Goal: Task Accomplishment & Management: Use online tool/utility

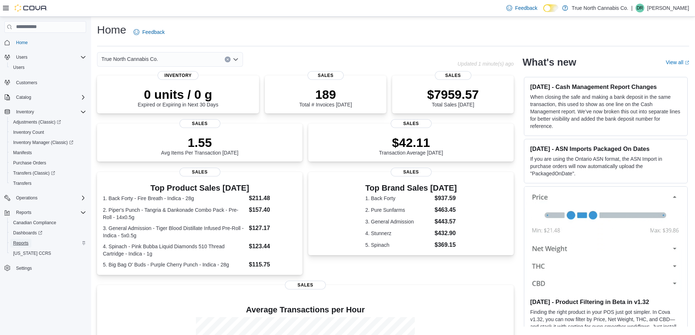
click at [20, 243] on span "Reports" at bounding box center [20, 244] width 15 height 6
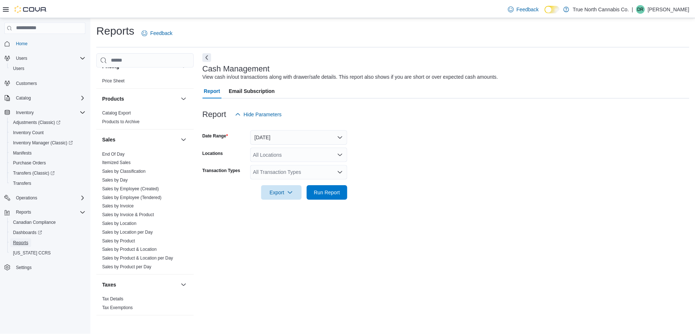
scroll to position [452, 0]
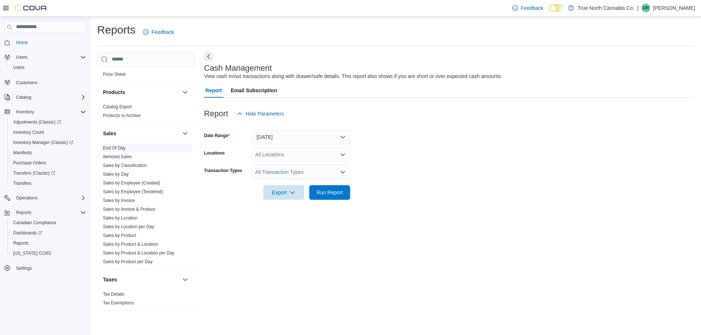
click at [111, 147] on link "End Of Day" at bounding box center [114, 148] width 23 height 5
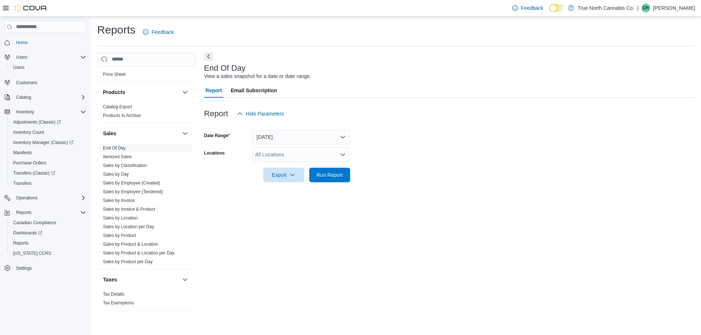
click at [338, 158] on div "All Locations" at bounding box center [301, 154] width 98 height 15
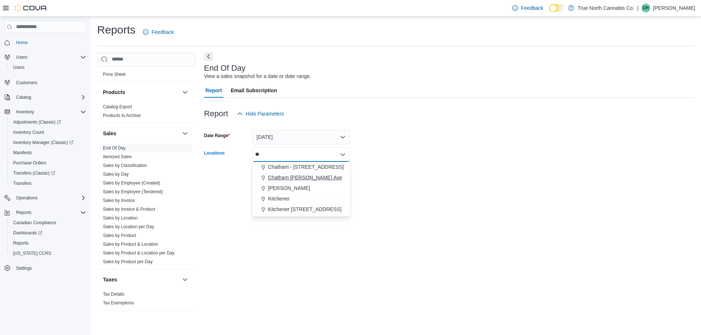
type input "**"
click at [300, 176] on span "Chatham [PERSON_NAME] Ave" at bounding box center [305, 177] width 74 height 7
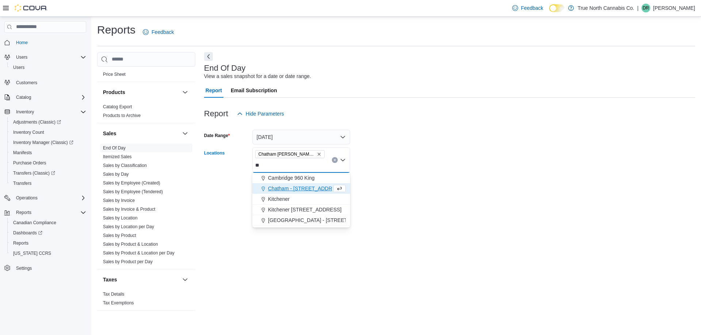
type input "**"
click at [313, 190] on span "Chatham - [STREET_ADDRESS]" at bounding box center [306, 188] width 76 height 7
click at [447, 154] on form "Date Range [DATE] Locations [GEOGRAPHIC_DATA] - [STREET_ADDRESS][GEOGRAPHIC_DAT…" at bounding box center [449, 157] width 491 height 72
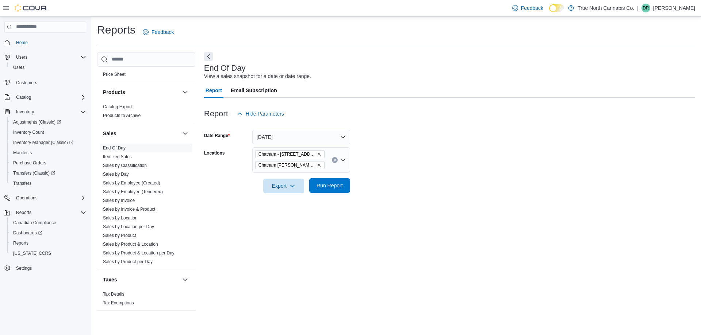
click at [338, 184] on span "Run Report" at bounding box center [329, 185] width 26 height 7
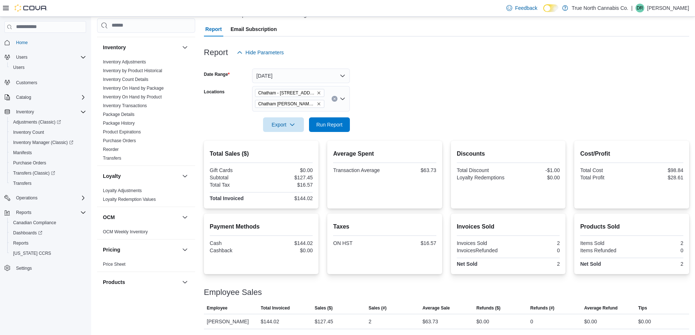
scroll to position [197, 0]
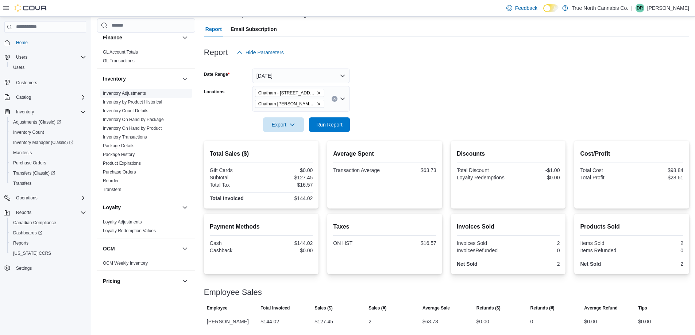
click at [125, 91] on link "Inventory Adjustments" at bounding box center [124, 93] width 43 height 5
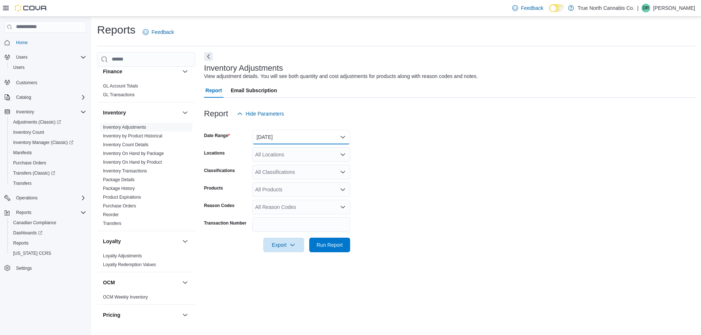
click at [338, 137] on button "[DATE]" at bounding box center [301, 137] width 98 height 15
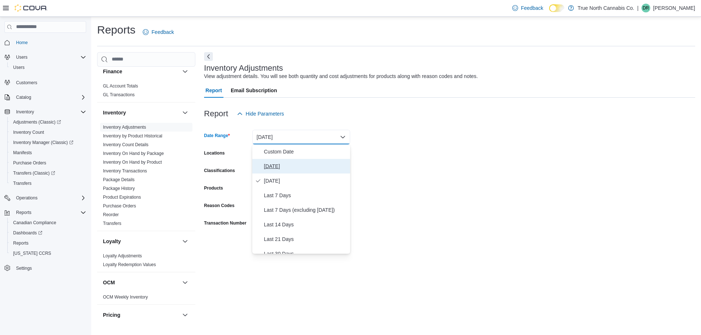
click at [270, 170] on span "[DATE]" at bounding box center [305, 166] width 83 height 9
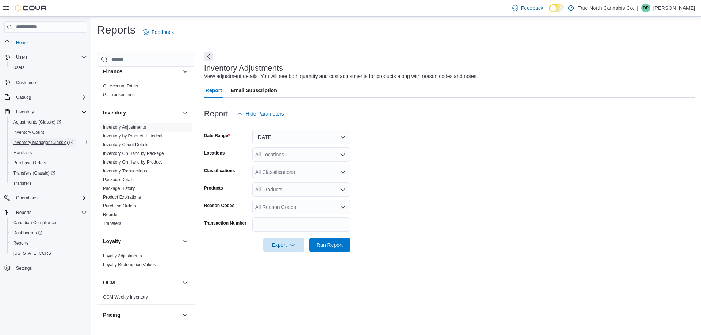
click at [57, 143] on span "Inventory Manager (Classic)" at bounding box center [43, 143] width 60 height 6
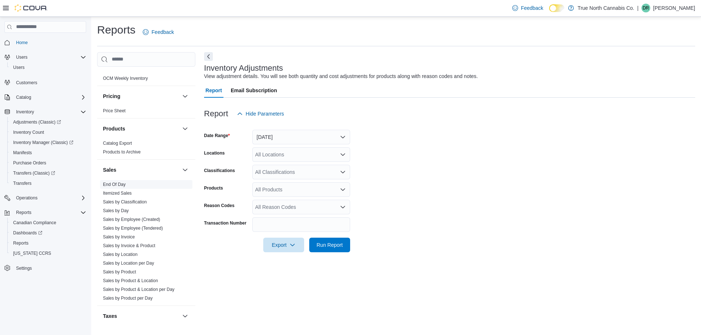
click at [117, 186] on link "End Of Day" at bounding box center [114, 184] width 23 height 5
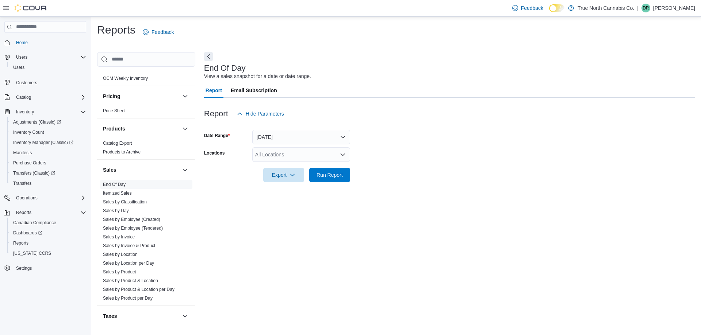
click at [288, 158] on div "All Locations" at bounding box center [301, 154] width 98 height 15
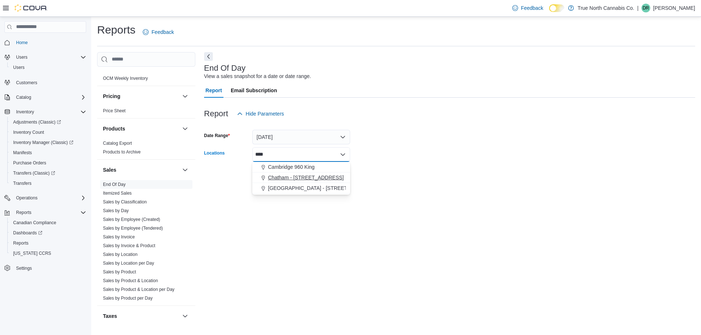
type input "****"
click at [305, 176] on span "Chatham - [STREET_ADDRESS]" at bounding box center [306, 177] width 76 height 7
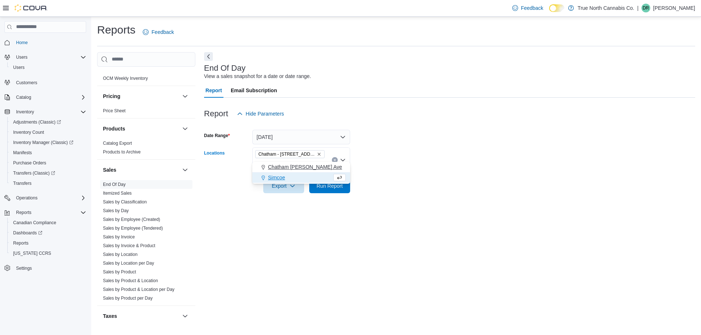
type input "**"
click at [316, 167] on span "Chatham [PERSON_NAME] Ave" at bounding box center [305, 166] width 74 height 7
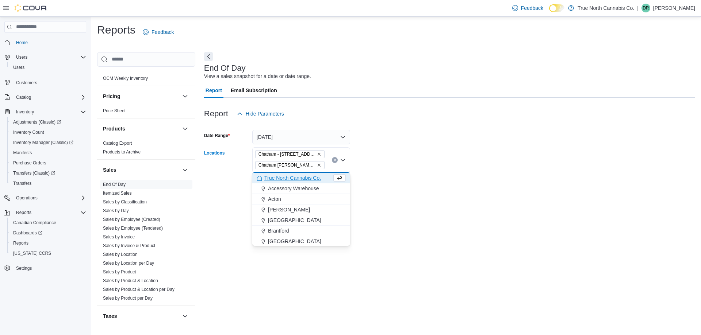
click at [374, 182] on form "Date Range [DATE] Locations [GEOGRAPHIC_DATA] - [STREET_ADDRESS][GEOGRAPHIC_DAT…" at bounding box center [449, 157] width 491 height 72
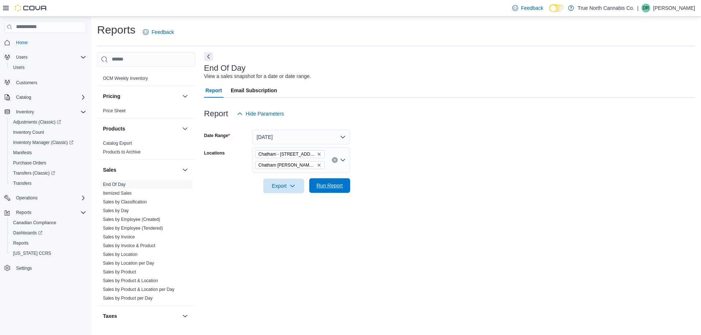
click at [331, 185] on span "Run Report" at bounding box center [329, 185] width 26 height 7
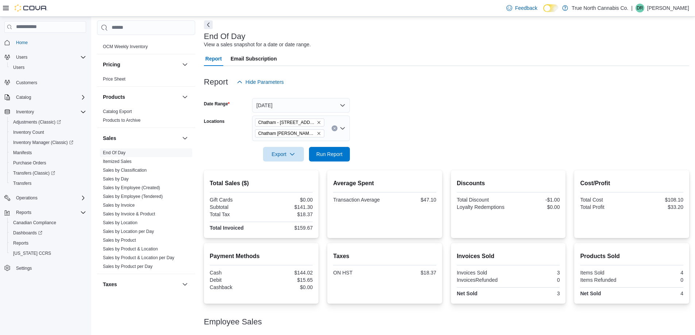
scroll to position [61, 0]
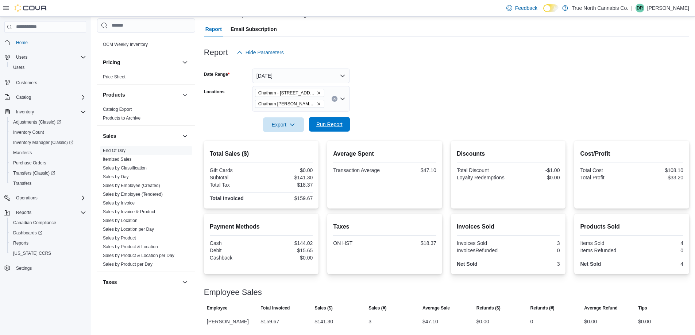
click at [323, 122] on span "Run Report" at bounding box center [329, 124] width 26 height 7
click at [333, 126] on span "Run Report" at bounding box center [329, 124] width 26 height 7
click at [340, 80] on button "[DATE]" at bounding box center [301, 76] width 98 height 15
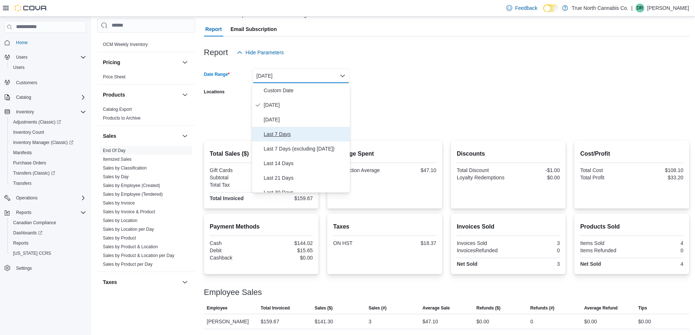
click at [273, 136] on span "Last 7 Days" at bounding box center [305, 134] width 83 height 9
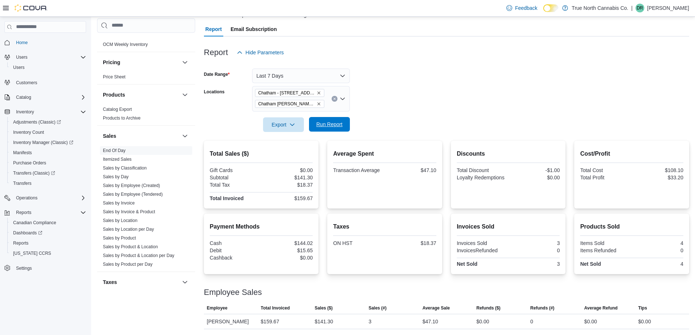
click at [328, 124] on span "Run Report" at bounding box center [329, 124] width 26 height 7
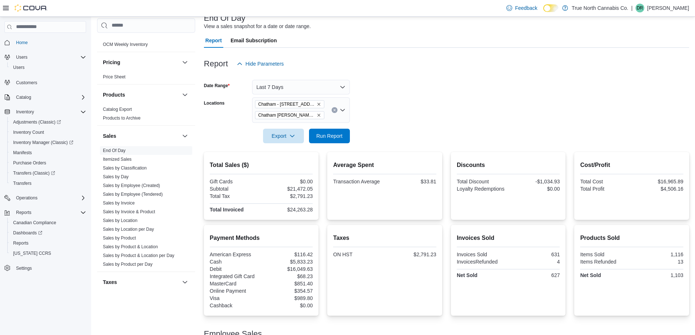
scroll to position [44, 0]
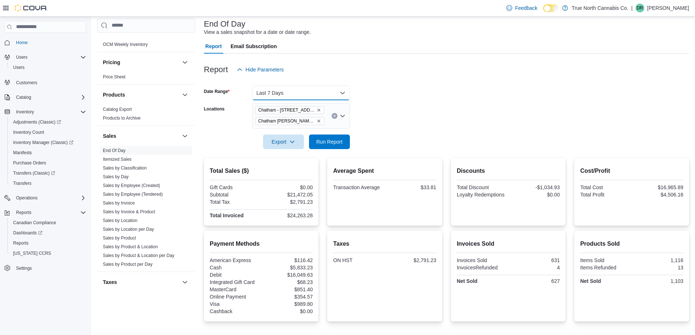
click at [345, 92] on button "Last 7 Days" at bounding box center [301, 93] width 98 height 15
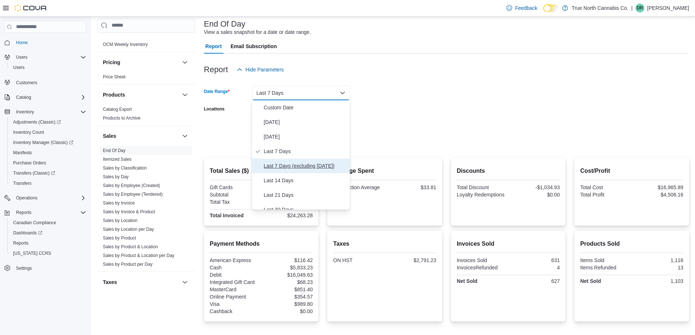
click at [313, 169] on span "Last 7 Days (excluding [DATE])" at bounding box center [305, 166] width 83 height 9
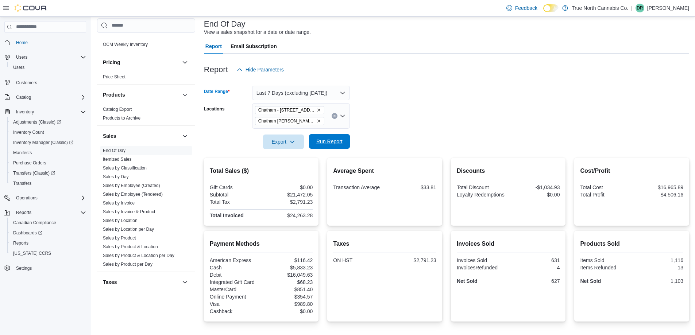
click at [328, 140] on span "Run Report" at bounding box center [329, 141] width 26 height 7
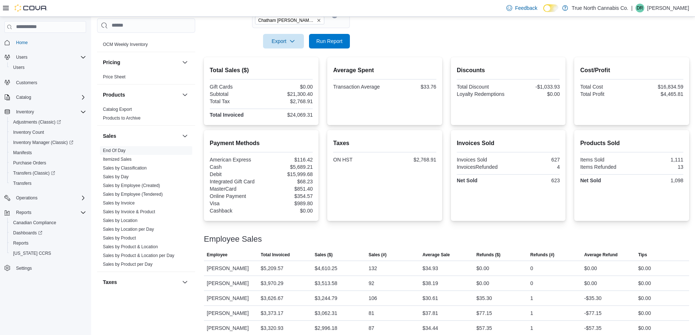
scroll to position [81, 0]
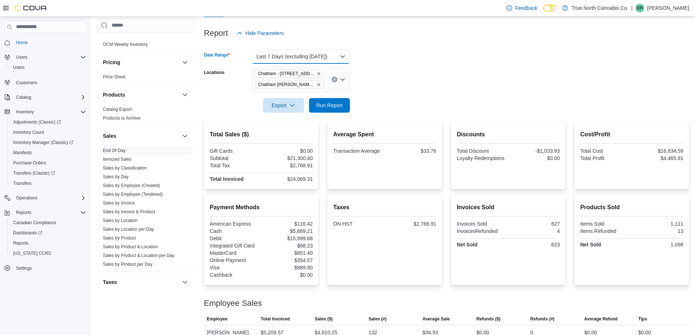
click at [345, 60] on button "Last 7 Days (excluding [DATE])" at bounding box center [301, 56] width 98 height 15
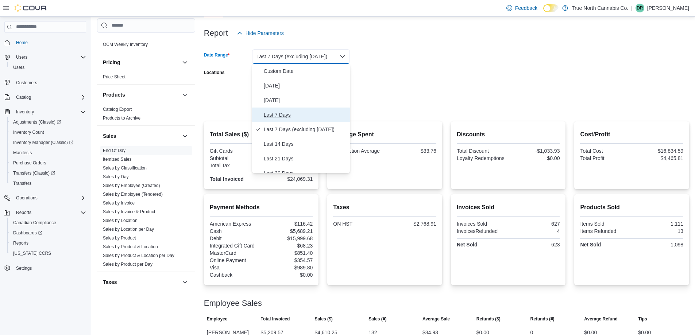
click at [281, 117] on span "Last 7 Days" at bounding box center [305, 115] width 83 height 9
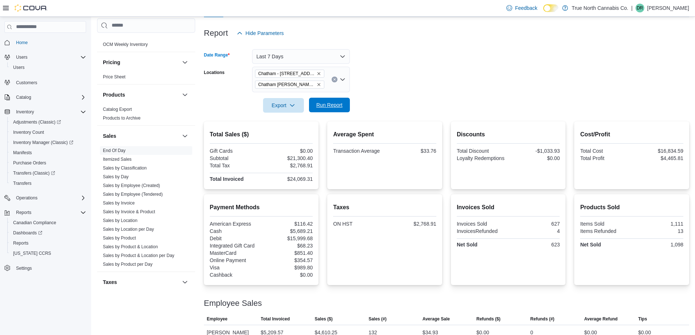
click at [349, 102] on button "Run Report" at bounding box center [329, 105] width 41 height 15
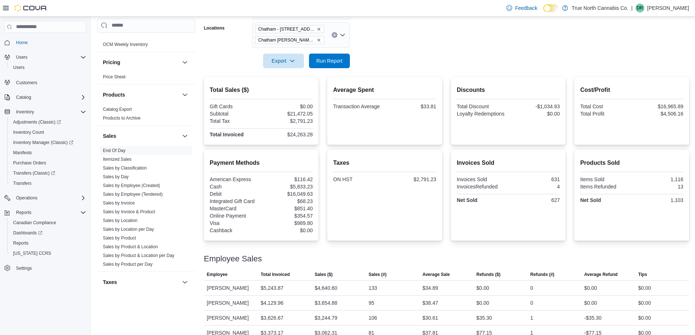
scroll to position [81, 0]
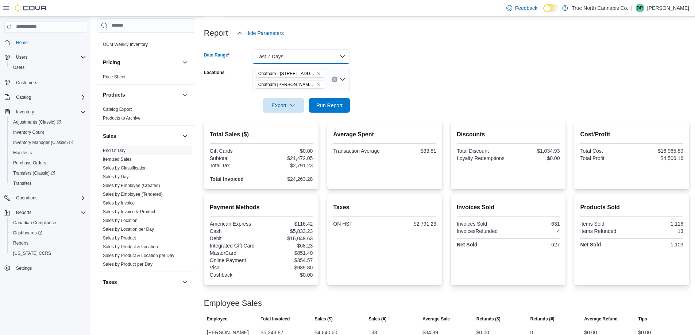
click at [340, 57] on button "Last 7 Days" at bounding box center [301, 56] width 98 height 15
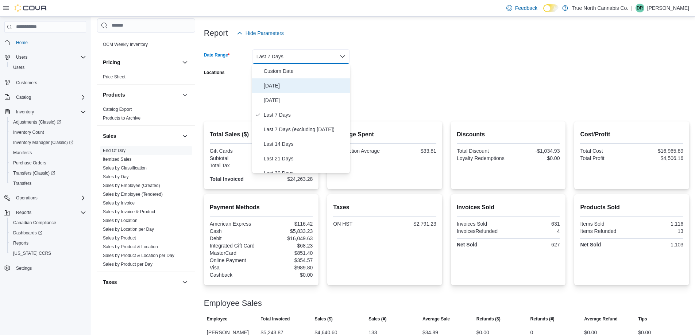
click at [276, 86] on span "[DATE]" at bounding box center [305, 85] width 83 height 9
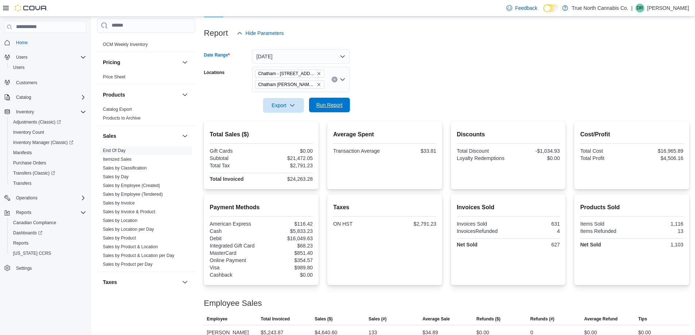
drag, startPoint x: 319, startPoint y: 103, endPoint x: 343, endPoint y: 103, distance: 24.1
click at [319, 103] on span "Run Report" at bounding box center [329, 104] width 26 height 7
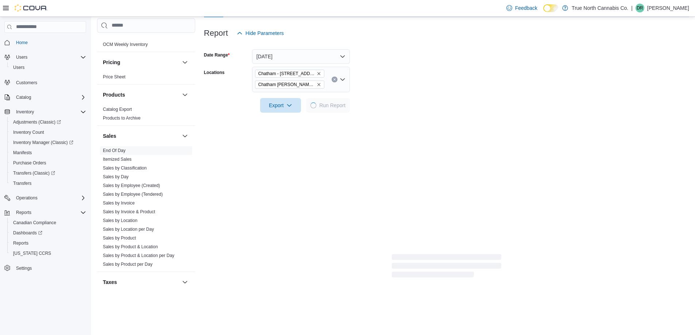
scroll to position [76, 0]
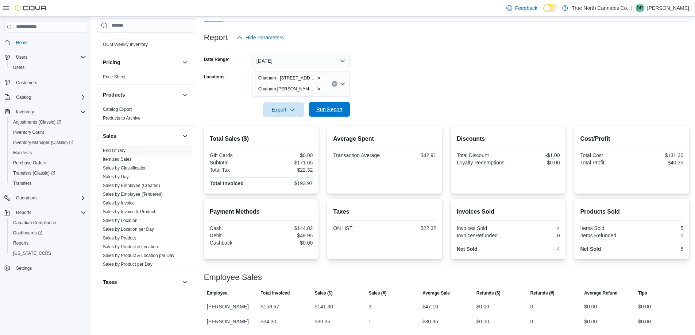
click at [324, 112] on span "Run Report" at bounding box center [329, 109] width 26 height 7
click at [319, 105] on span "Run Report" at bounding box center [329, 109] width 32 height 15
click at [330, 109] on span "Run Report" at bounding box center [329, 109] width 26 height 7
click at [335, 114] on span "Run Report" at bounding box center [329, 109] width 32 height 15
click at [332, 108] on span "Run Report" at bounding box center [329, 109] width 26 height 7
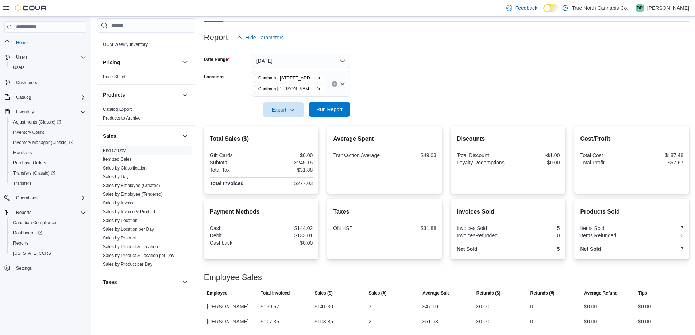
click at [338, 108] on span "Run Report" at bounding box center [329, 109] width 26 height 7
click at [335, 105] on span "Run Report" at bounding box center [329, 109] width 32 height 15
click at [330, 110] on span "Run Report" at bounding box center [329, 109] width 26 height 7
click at [340, 110] on span "Run Report" at bounding box center [329, 109] width 26 height 7
click at [325, 110] on span "Run Report" at bounding box center [329, 109] width 26 height 7
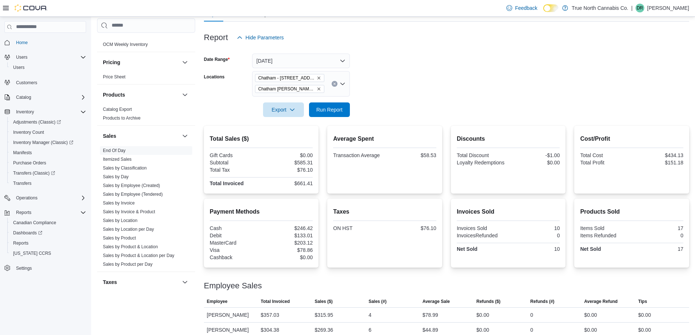
scroll to position [85, 0]
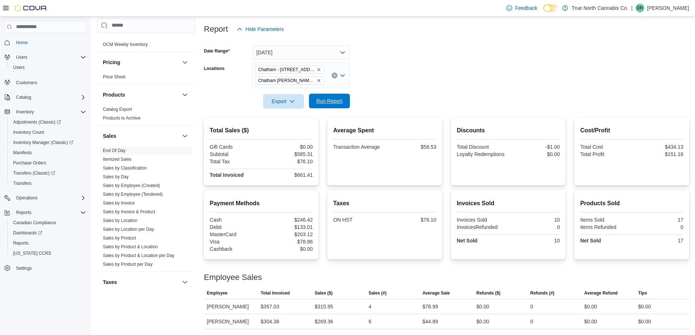
click at [336, 100] on span "Run Report" at bounding box center [329, 100] width 26 height 7
click at [327, 80] on div "Chatham - [STREET_ADDRESS][GEOGRAPHIC_DATA][PERSON_NAME]" at bounding box center [301, 76] width 98 height 26
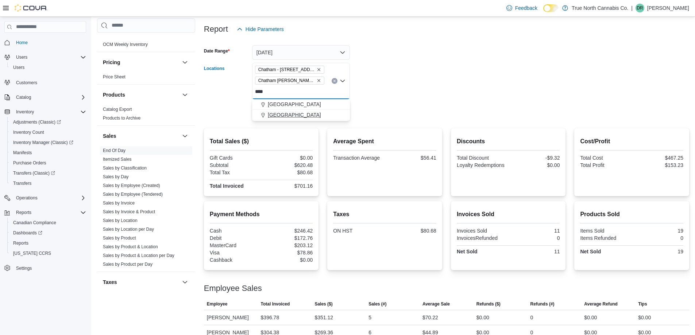
type input "****"
click at [283, 114] on span "[GEOGRAPHIC_DATA]" at bounding box center [294, 114] width 53 height 7
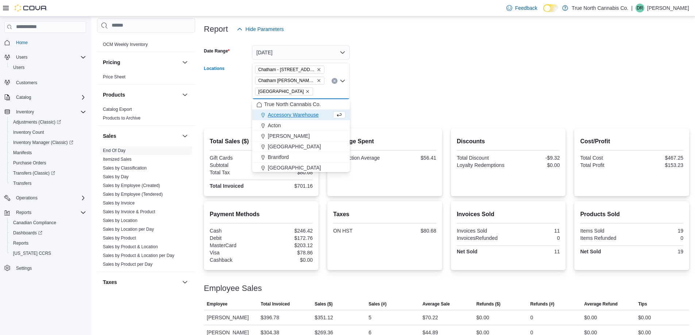
click at [410, 84] on form "Date Range [DATE] Locations [GEOGRAPHIC_DATA] - [STREET_ADDRESS][GEOGRAPHIC_DAT…" at bounding box center [446, 77] width 485 height 83
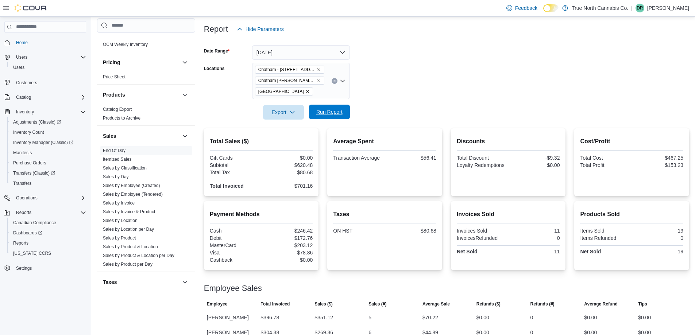
click at [348, 111] on button "Run Report" at bounding box center [329, 112] width 41 height 15
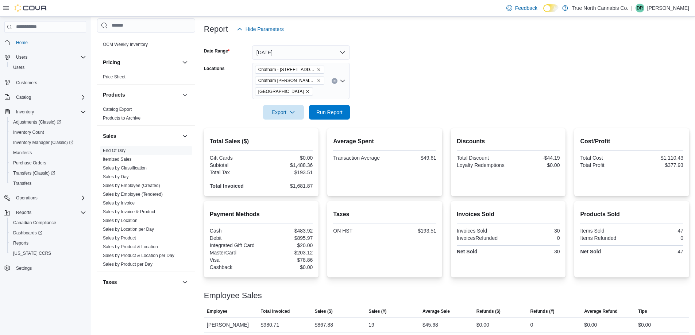
scroll to position [118, 0]
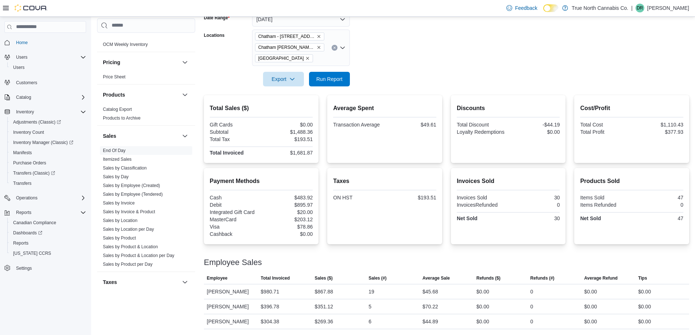
click at [305, 57] on icon "Remove Wallaceburg from selection in this group" at bounding box center [307, 58] width 4 height 4
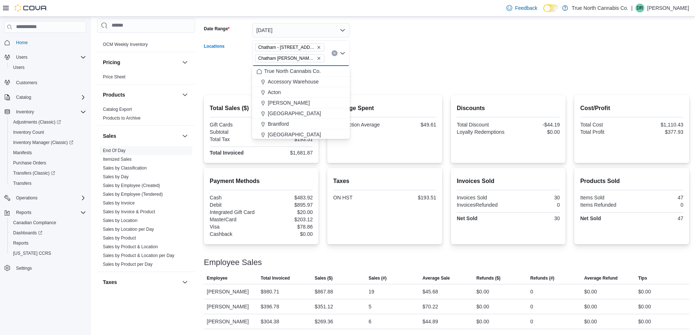
scroll to position [107, 0]
click at [404, 104] on h2 "Average Spent" at bounding box center [384, 108] width 103 height 9
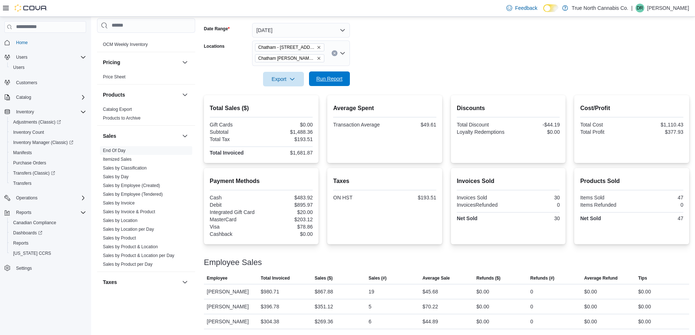
click at [326, 77] on span "Run Report" at bounding box center [329, 78] width 26 height 7
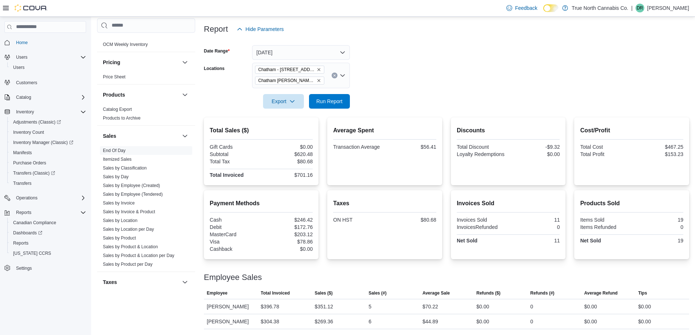
scroll to position [85, 0]
click at [335, 100] on span "Run Report" at bounding box center [329, 100] width 26 height 7
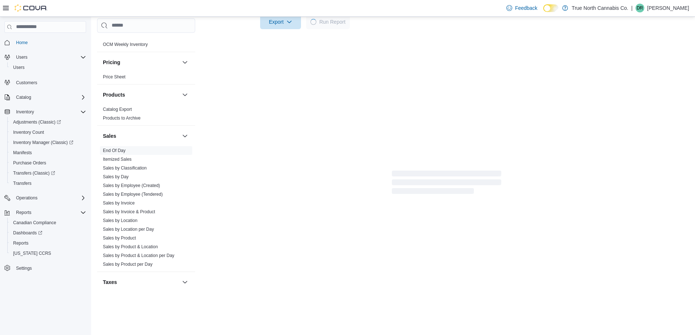
scroll to position [55, 0]
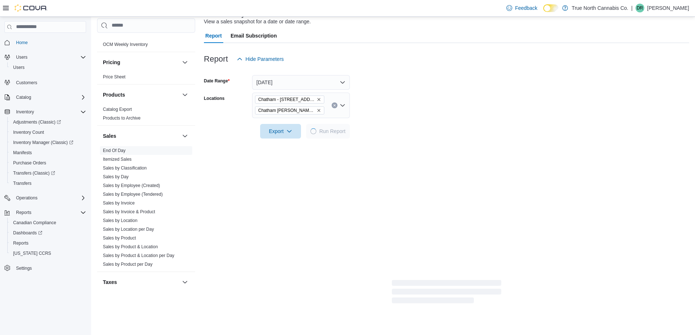
click at [463, 176] on div "Report Hide Parameters Date Range [DATE] Locations [GEOGRAPHIC_DATA] - [STREET_…" at bounding box center [446, 174] width 485 height 262
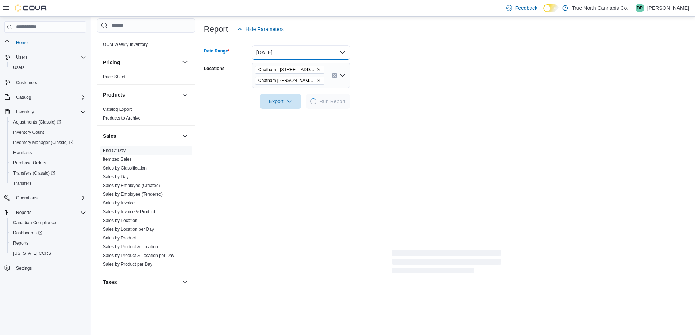
click at [343, 55] on button "[DATE]" at bounding box center [301, 52] width 98 height 15
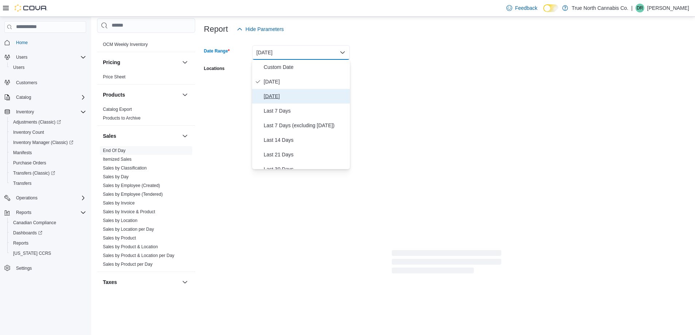
click at [282, 94] on span "[DATE]" at bounding box center [305, 96] width 83 height 9
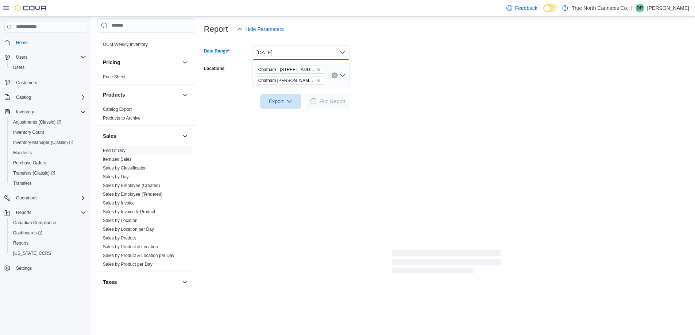
click at [345, 54] on button "[DATE]" at bounding box center [301, 52] width 98 height 15
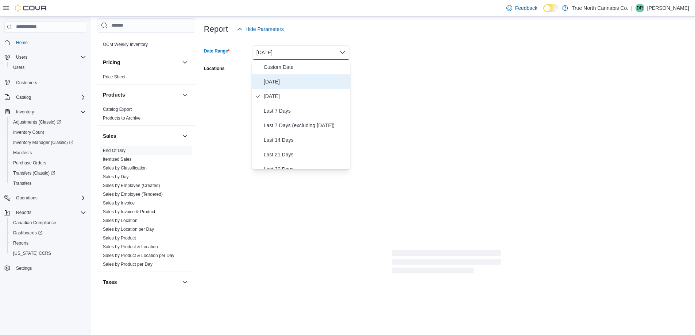
click at [268, 83] on span "[DATE]" at bounding box center [305, 81] width 83 height 9
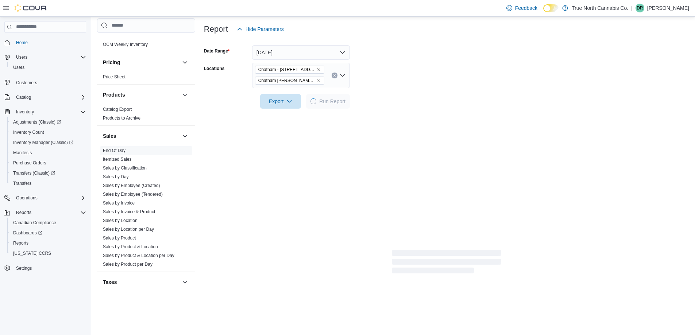
click at [503, 100] on form "Date Range [DATE] Locations [GEOGRAPHIC_DATA] - [STREET_ADDRESS][GEOGRAPHIC_DAT…" at bounding box center [446, 72] width 485 height 72
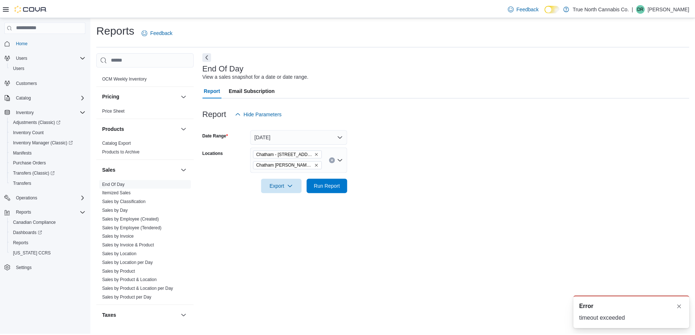
scroll to position [0, 0]
click at [334, 185] on span "Run Report" at bounding box center [329, 185] width 26 height 7
click at [679, 309] on button "Dismiss toast" at bounding box center [679, 307] width 9 height 9
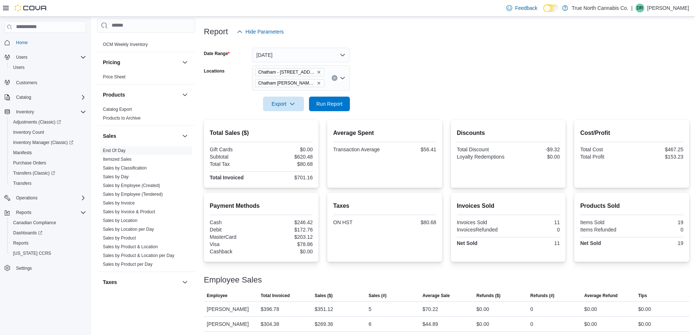
scroll to position [85, 0]
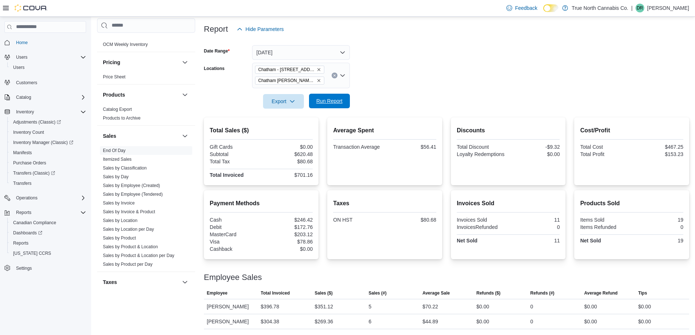
click at [338, 105] on span "Run Report" at bounding box center [329, 101] width 32 height 15
click at [342, 101] on span "Run Report" at bounding box center [329, 100] width 26 height 7
click at [327, 103] on span "Run Report" at bounding box center [329, 100] width 26 height 7
click at [331, 100] on span "Run Report" at bounding box center [329, 100] width 26 height 7
click at [333, 94] on span "Run Report" at bounding box center [329, 101] width 32 height 15
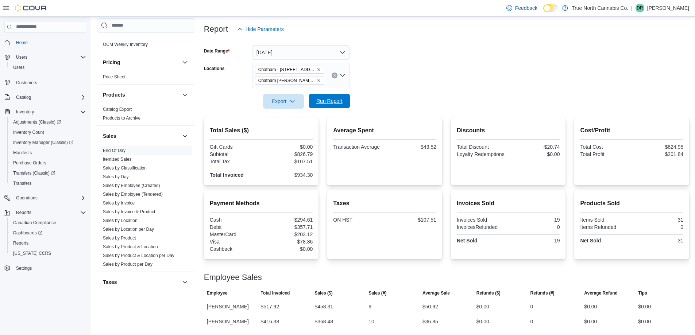
click at [326, 99] on span "Run Report" at bounding box center [329, 100] width 26 height 7
click at [328, 107] on span "Run Report" at bounding box center [329, 101] width 32 height 15
click at [318, 99] on span "Run Report" at bounding box center [329, 100] width 26 height 7
click at [331, 100] on span "Run Report" at bounding box center [329, 100] width 26 height 7
click at [330, 103] on span "Run Report" at bounding box center [329, 100] width 26 height 7
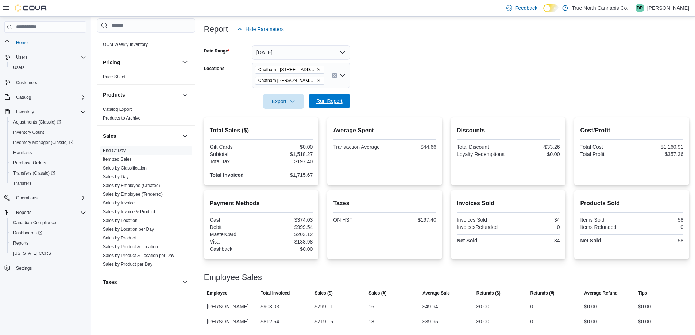
click at [338, 108] on span "Run Report" at bounding box center [329, 101] width 32 height 15
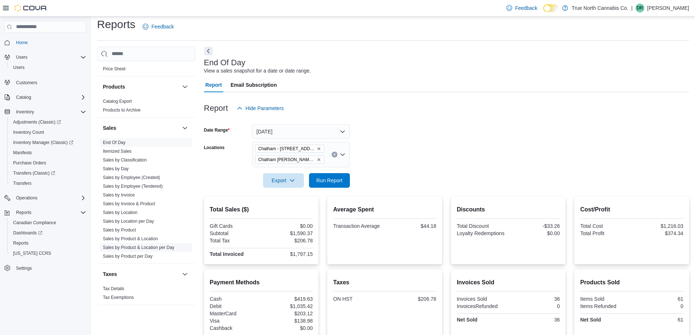
scroll to position [0, 0]
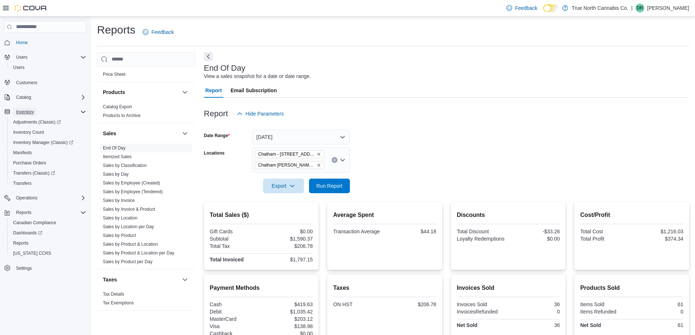
click at [30, 113] on span "Inventory" at bounding box center [25, 112] width 18 height 6
click at [28, 109] on span "Inventory" at bounding box center [25, 112] width 18 height 6
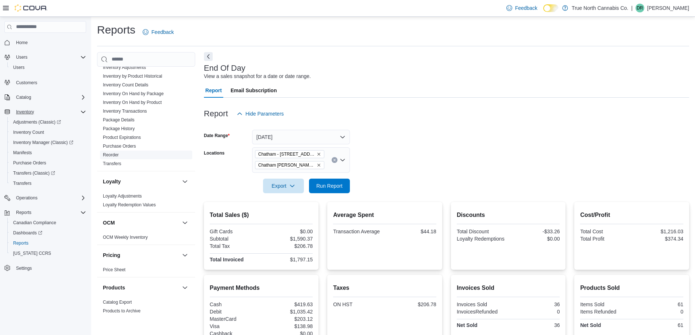
scroll to position [233, 0]
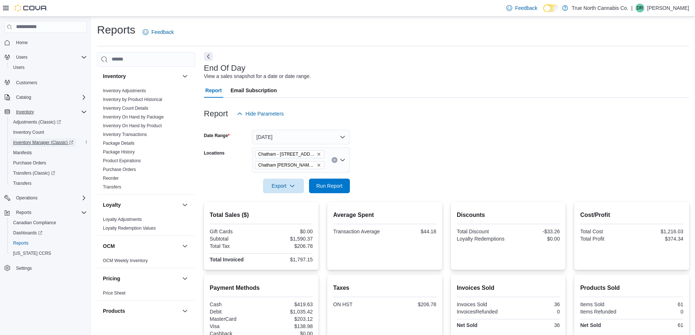
click at [47, 143] on span "Inventory Manager (Classic)" at bounding box center [43, 143] width 60 height 6
click at [339, 183] on span "Run Report" at bounding box center [329, 185] width 26 height 7
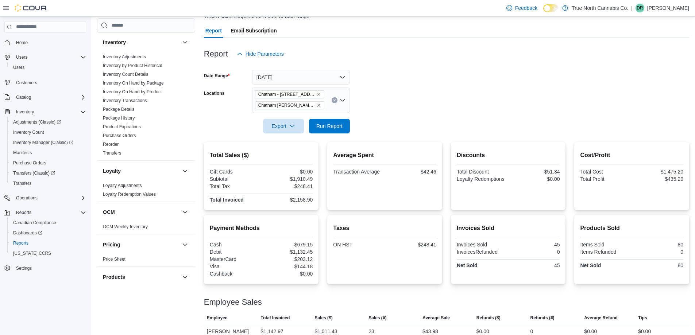
scroll to position [48, 0]
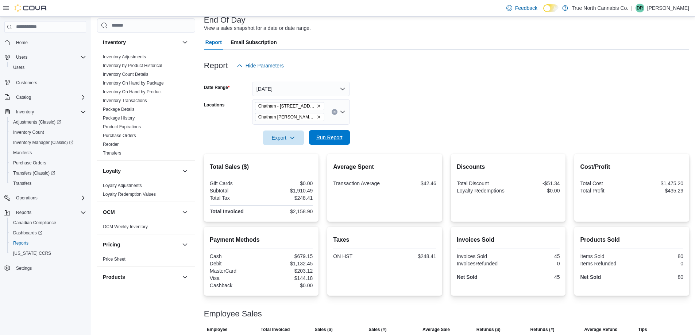
click at [337, 141] on span "Run Report" at bounding box center [329, 137] width 26 height 7
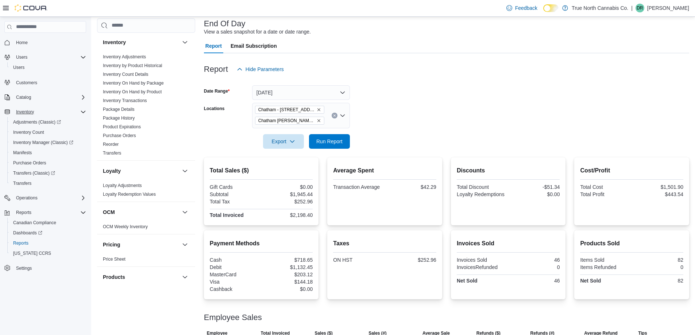
scroll to position [85, 0]
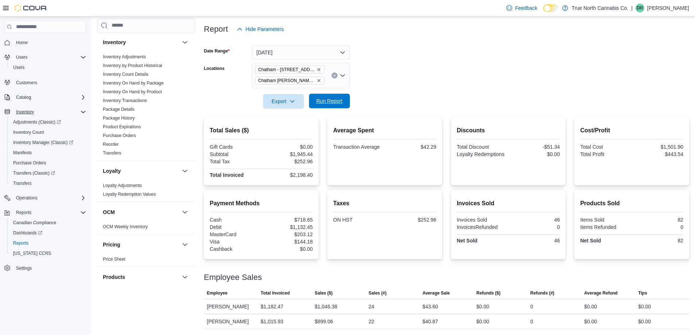
click at [324, 100] on span "Run Report" at bounding box center [329, 100] width 26 height 7
click at [331, 97] on span "Run Report" at bounding box center [329, 101] width 32 height 15
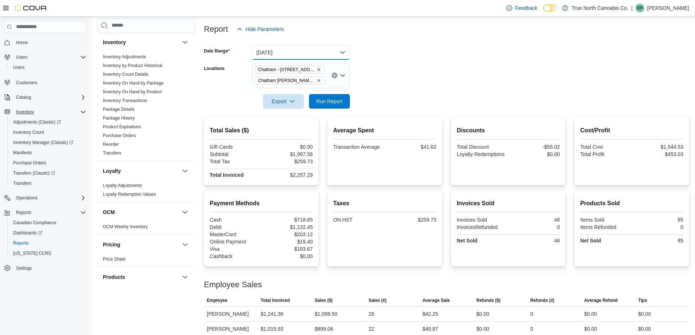
click at [344, 54] on button "[DATE]" at bounding box center [301, 52] width 98 height 15
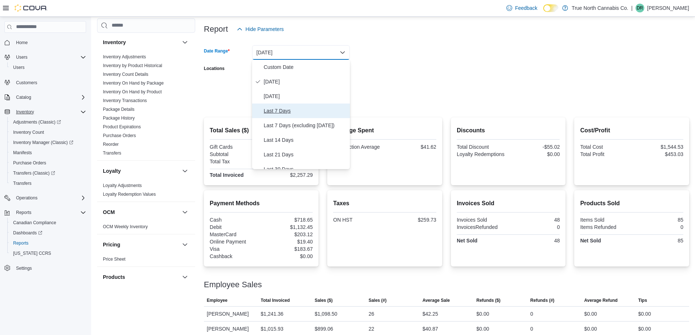
click at [284, 111] on span "Last 7 Days" at bounding box center [305, 111] width 83 height 9
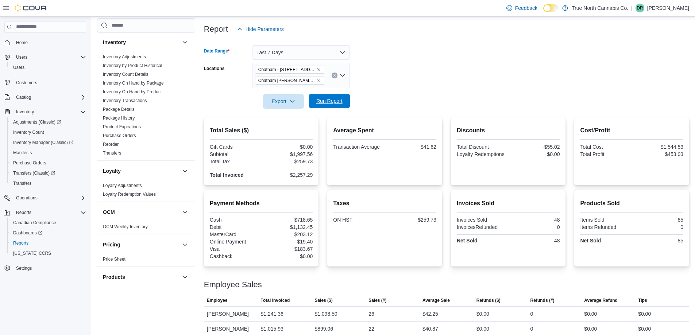
click at [328, 102] on span "Run Report" at bounding box center [329, 100] width 26 height 7
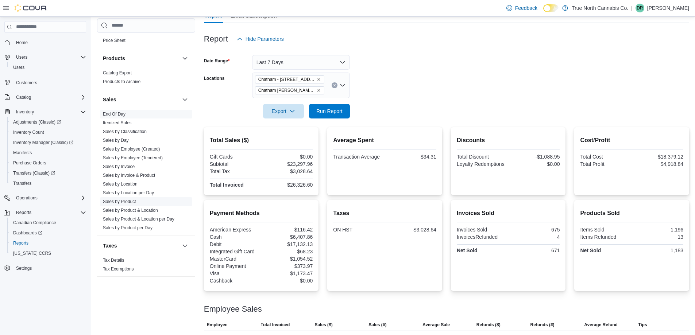
scroll to position [117, 0]
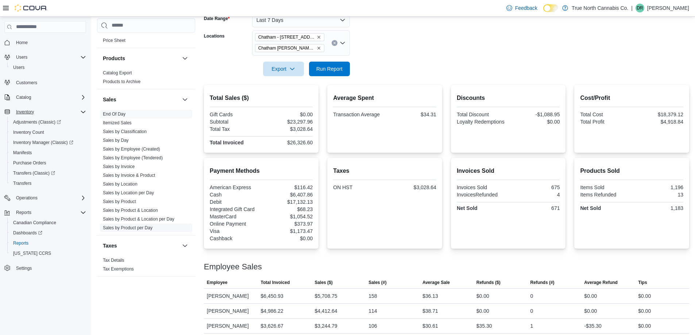
click at [135, 226] on link "Sales by Product per Day" at bounding box center [128, 228] width 50 height 5
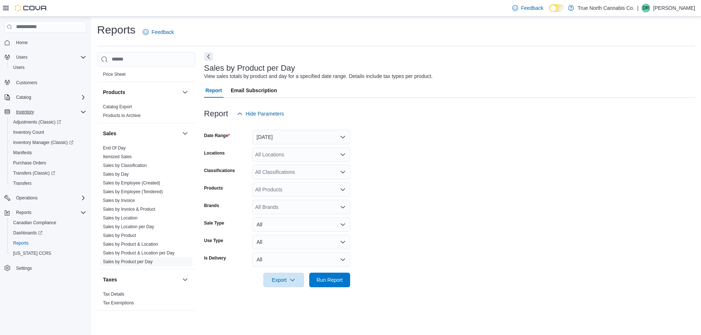
click at [289, 154] on div "All Locations" at bounding box center [301, 154] width 98 height 15
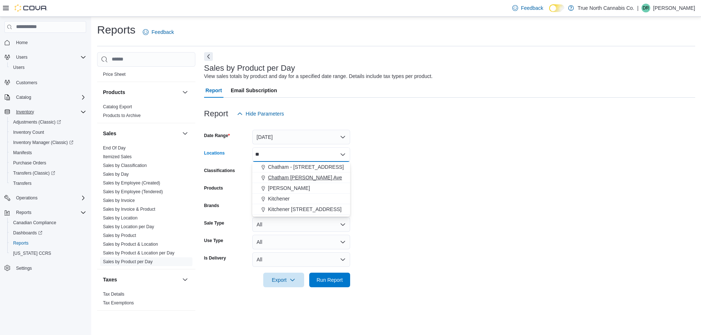
type input "**"
click at [301, 178] on span "Chatham [PERSON_NAME] Ave" at bounding box center [305, 177] width 74 height 7
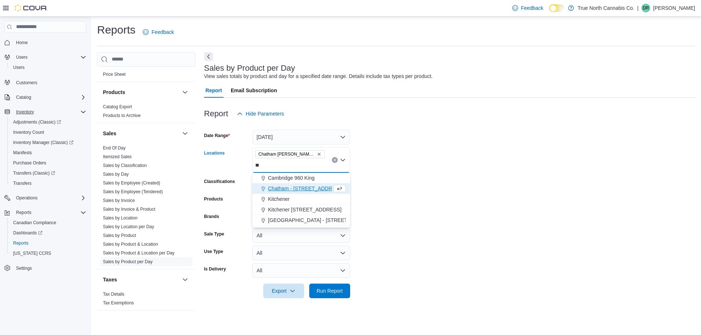
type input "**"
click at [309, 189] on span "Chatham - [STREET_ADDRESS]" at bounding box center [306, 188] width 76 height 7
click at [391, 189] on form "Date Range [DATE] Locations [GEOGRAPHIC_DATA] - [STREET_ADDRESS][GEOGRAPHIC_DAT…" at bounding box center [449, 209] width 491 height 177
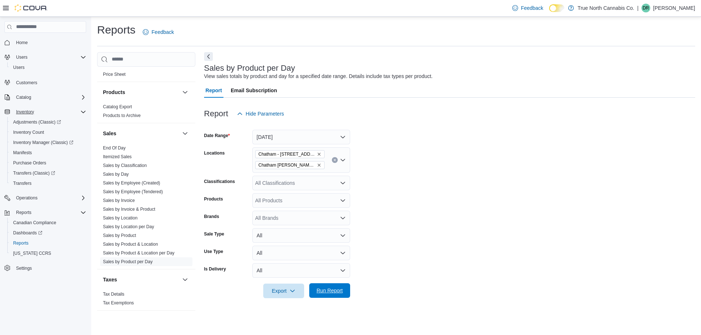
click at [327, 286] on span "Run Report" at bounding box center [329, 291] width 32 height 15
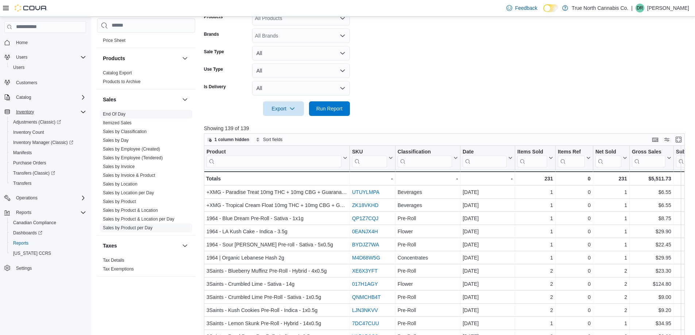
click at [121, 114] on link "End Of Day" at bounding box center [114, 114] width 23 height 5
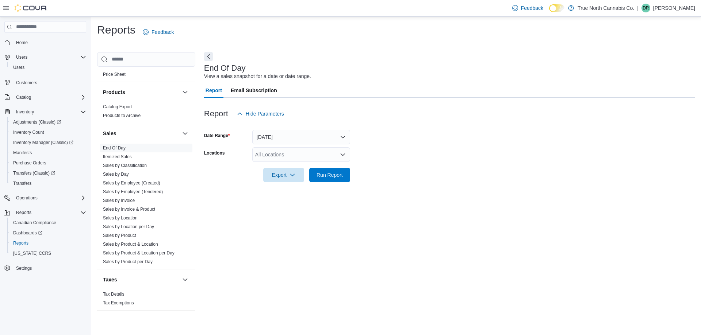
click at [300, 155] on div "All Locations" at bounding box center [301, 154] width 98 height 15
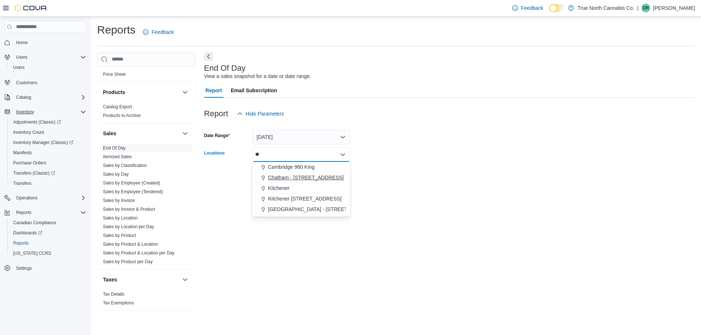
type input "**"
click at [304, 178] on span "Chatham - [STREET_ADDRESS]" at bounding box center [306, 177] width 76 height 7
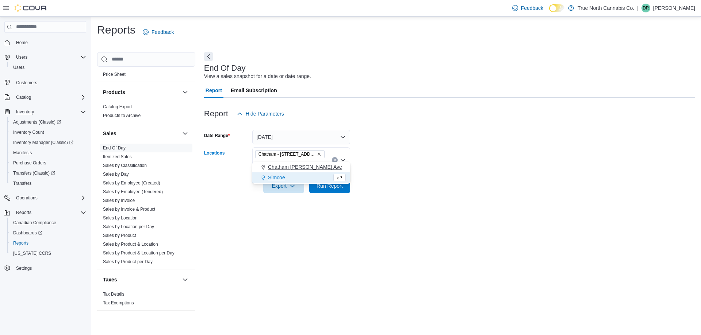
type input "**"
click at [314, 164] on span "Chatham [PERSON_NAME] Ave" at bounding box center [305, 166] width 74 height 7
click at [396, 161] on form "Date Range [DATE] Locations [GEOGRAPHIC_DATA] - [STREET_ADDRESS][GEOGRAPHIC_DAT…" at bounding box center [449, 157] width 491 height 72
click at [331, 188] on span "Run Report" at bounding box center [329, 185] width 26 height 7
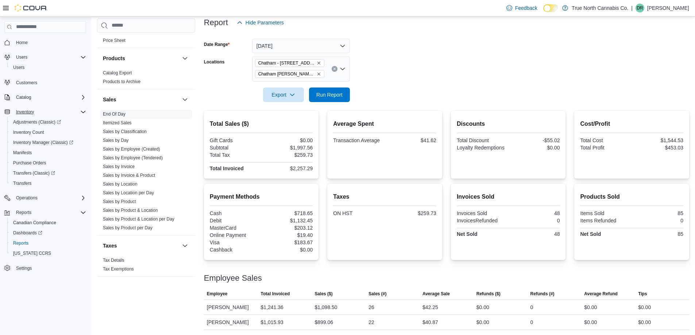
scroll to position [92, 0]
click at [338, 97] on span "Run Report" at bounding box center [329, 93] width 26 height 7
click at [332, 97] on span "Run Report" at bounding box center [329, 93] width 26 height 7
